Goal: Information Seeking & Learning: Learn about a topic

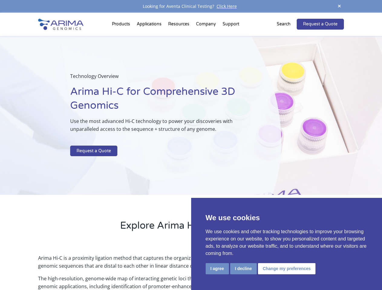
click at [191, 145] on p at bounding box center [160, 142] width 180 height 8
click at [217, 269] on button "I agree" at bounding box center [216, 268] width 23 height 11
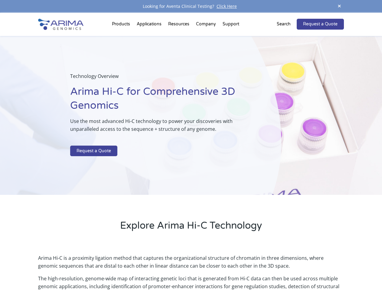
click at [243, 269] on p "Arima Hi-C is a proximity ligation method that captures the organizational stru…" at bounding box center [190, 264] width 305 height 21
click at [285, 269] on p "Arima Hi-C is a proximity ligation method that captures the organizational stru…" at bounding box center [190, 264] width 305 height 21
click at [339, 6] on span at bounding box center [338, 6] width 9 height 8
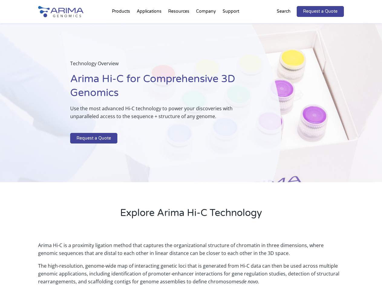
click at [191, 151] on div "Technology Overview Arima Hi-C for Comprehensive 3D Genomics Use the most advan…" at bounding box center [140, 102] width 281 height 159
click at [122, 25] on div "Technology Overview Arima Hi-C for Comprehensive 3D Genomics Use the most advan…" at bounding box center [140, 102] width 281 height 159
click at [179, 25] on div "Technology Overview Arima Hi-C for Comprehensive 3D Genomics Use the most advan…" at bounding box center [140, 102] width 281 height 159
click at [206, 25] on div "Technology Overview Arima Hi-C for Comprehensive 3D Genomics Use the most advan…" at bounding box center [140, 102] width 281 height 159
click at [231, 25] on div "Technology Overview Arima Hi-C for Comprehensive 3D Genomics Use the most advan…" at bounding box center [140, 102] width 281 height 159
